Goal: Task Accomplishment & Management: Use online tool/utility

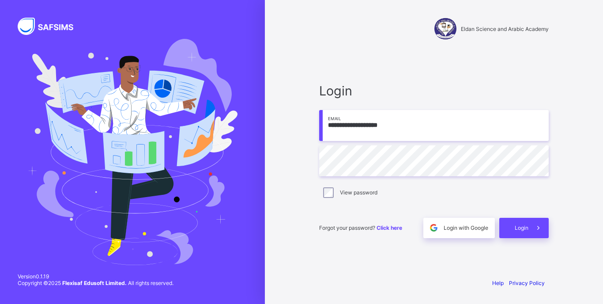
type input "**********"
click at [523, 232] on div "Login" at bounding box center [523, 227] width 49 height 20
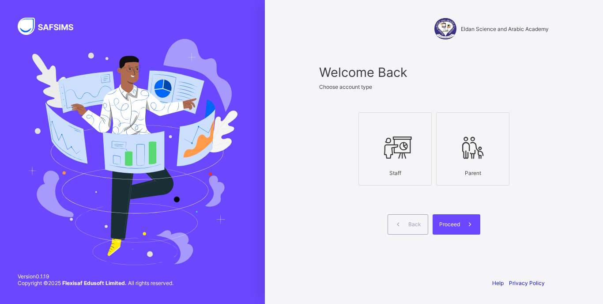
click at [420, 134] on div at bounding box center [395, 147] width 64 height 35
click at [459, 221] on span "Proceed" at bounding box center [449, 224] width 21 height 7
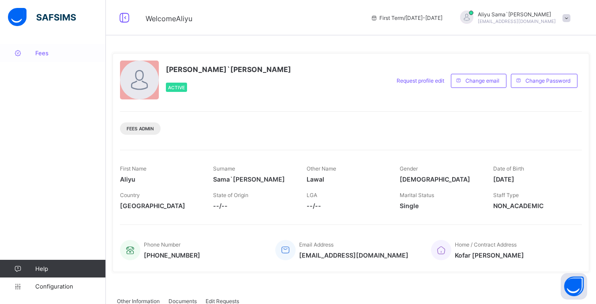
click at [37, 53] on span "Fees" at bounding box center [70, 52] width 71 height 7
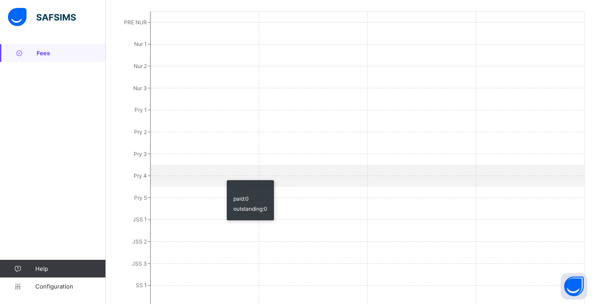
scroll to position [337, 0]
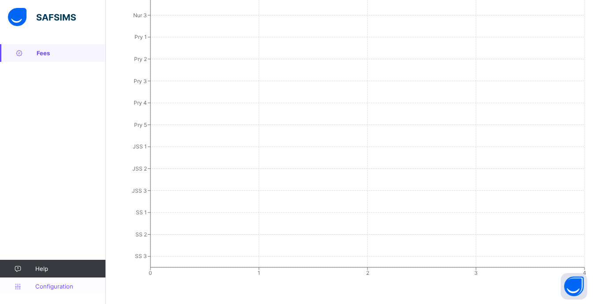
click at [64, 288] on span "Configuration" at bounding box center [70, 285] width 70 height 7
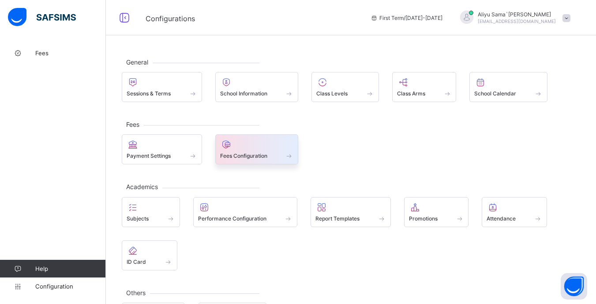
click at [233, 152] on div "Fees Configuration" at bounding box center [257, 155] width 74 height 7
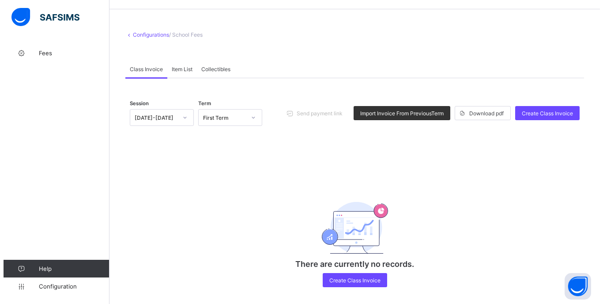
scroll to position [37, 0]
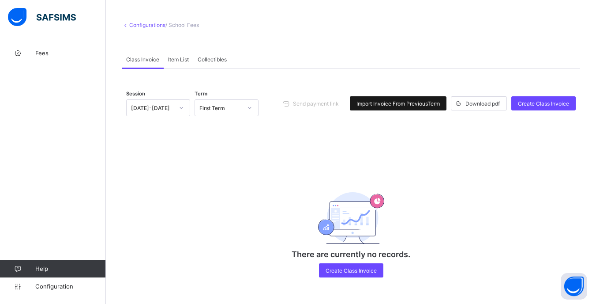
click at [408, 103] on span "Import Invoice From Previous Term" at bounding box center [397, 103] width 83 height 7
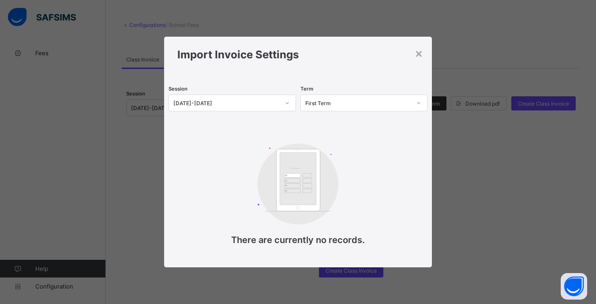
click at [285, 105] on icon at bounding box center [287, 102] width 5 height 9
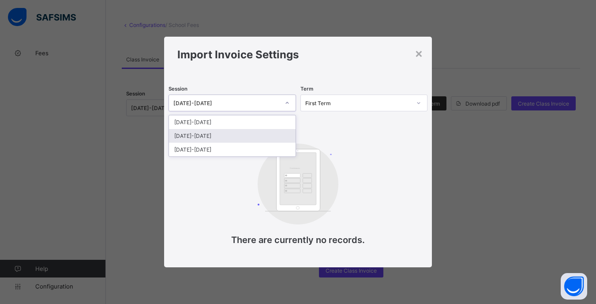
click at [264, 131] on div "2024-2025" at bounding box center [232, 136] width 127 height 14
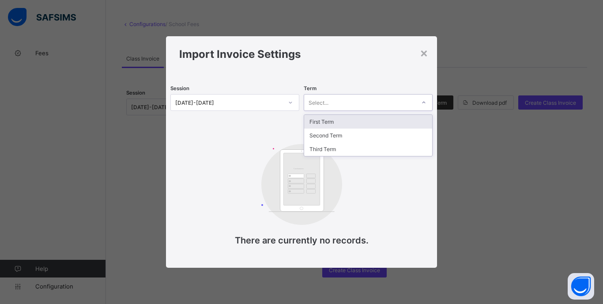
click at [382, 104] on div "Select..." at bounding box center [359, 102] width 111 height 12
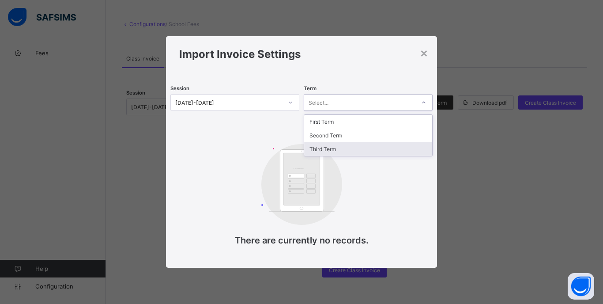
click at [356, 142] on div "Third Term" at bounding box center [368, 149] width 128 height 14
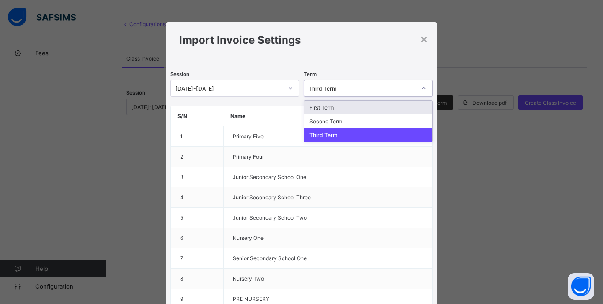
click at [352, 92] on div "Third Term" at bounding box center [359, 88] width 111 height 12
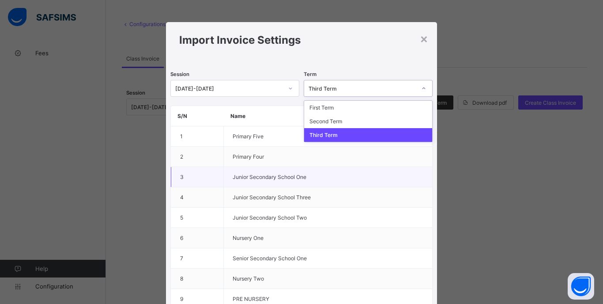
click at [315, 168] on td "Junior Secondary School One" at bounding box center [328, 177] width 209 height 20
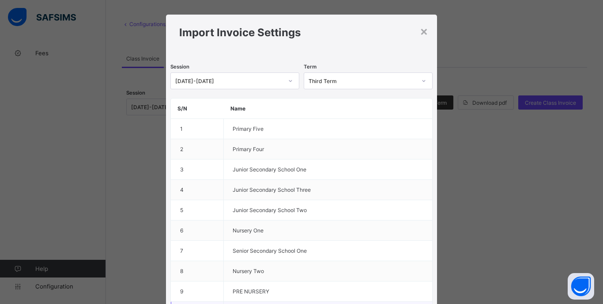
scroll to position [0, 0]
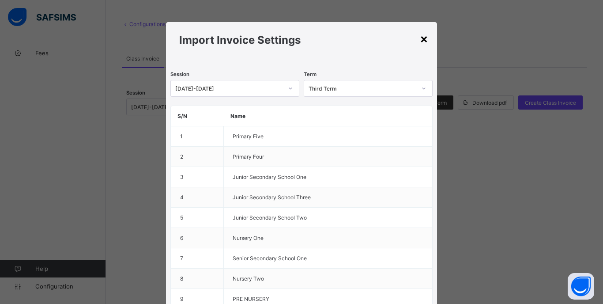
click at [424, 41] on div "×" at bounding box center [424, 38] width 8 height 15
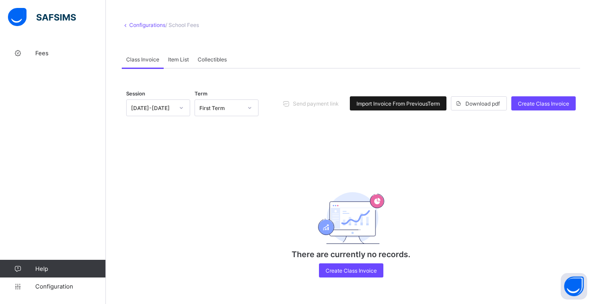
click at [421, 103] on span "Import Invoice From Previous Term" at bounding box center [397, 103] width 83 height 7
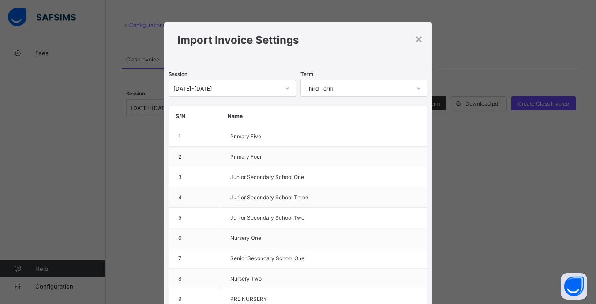
click at [353, 86] on div "Third Term" at bounding box center [358, 88] width 106 height 7
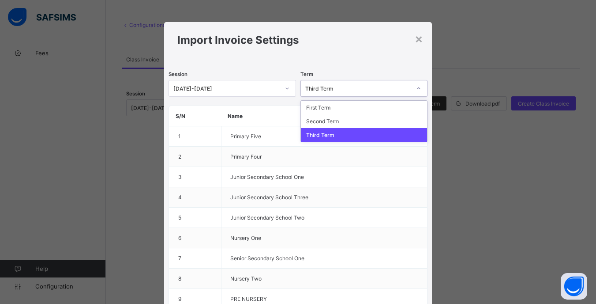
click at [315, 133] on div "Third Term" at bounding box center [364, 135] width 127 height 14
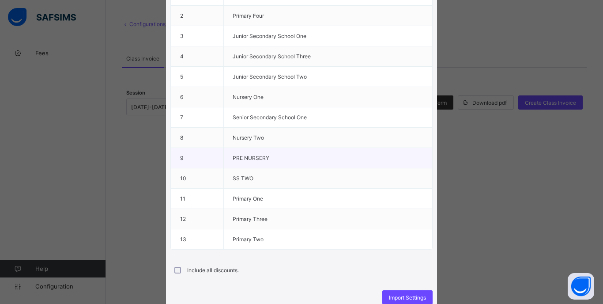
scroll to position [176, 0]
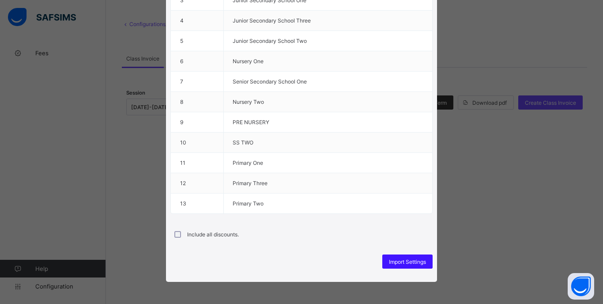
click at [402, 262] on span "Import Settings" at bounding box center [407, 261] width 37 height 7
